Goal: Task Accomplishment & Management: Manage account settings

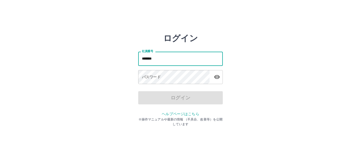
type input "*******"
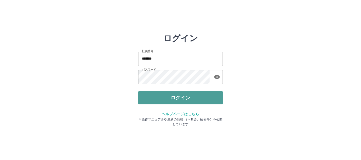
click at [183, 98] on button "ログイン" at bounding box center [180, 97] width 85 height 13
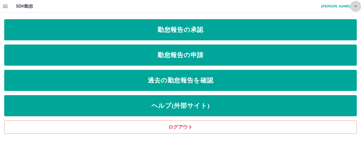
click at [357, 8] on icon "button" at bounding box center [356, 6] width 6 height 6
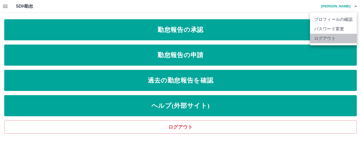
click at [324, 36] on li "ログアウト" at bounding box center [333, 39] width 47 height 10
